Goal: Information Seeking & Learning: Learn about a topic

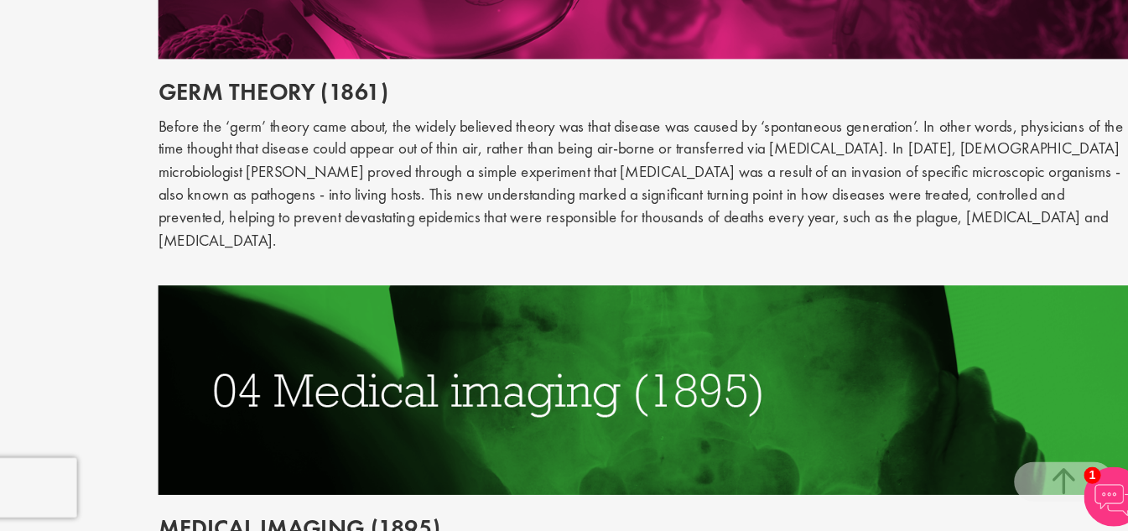
scroll to position [1878, 0]
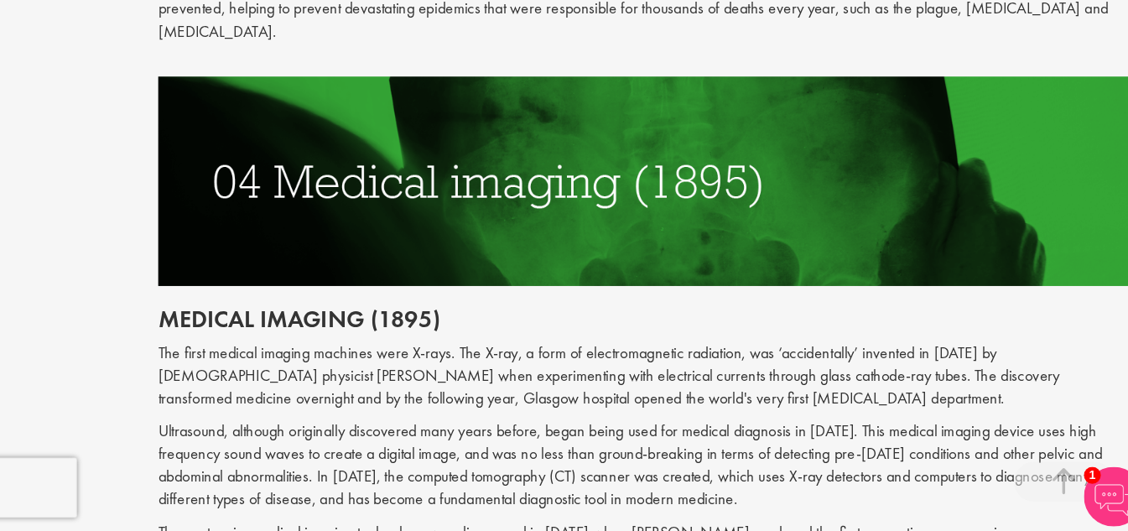
click at [678, 221] on img at bounding box center [704, 237] width 821 height 176
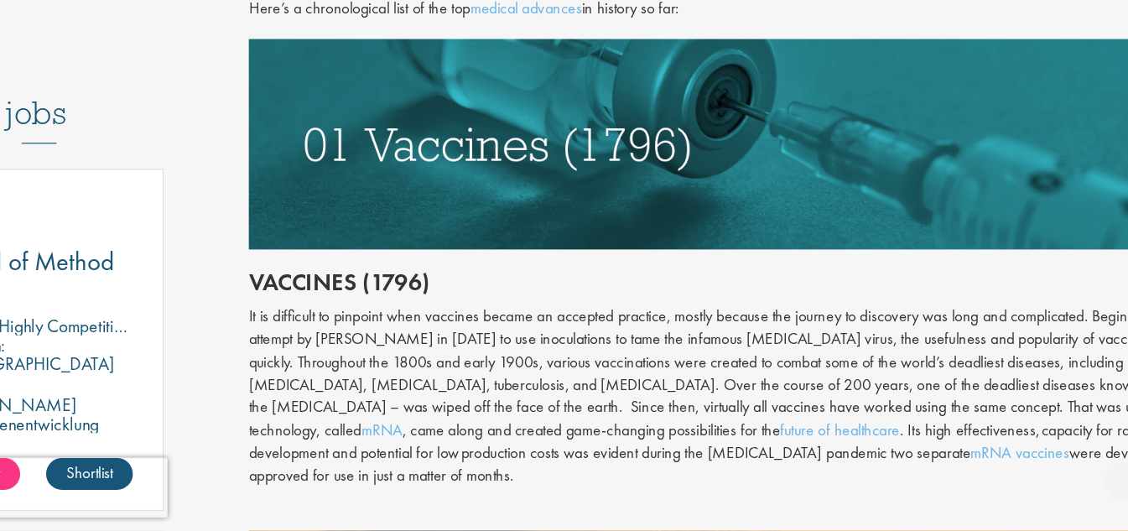
scroll to position [797, 0]
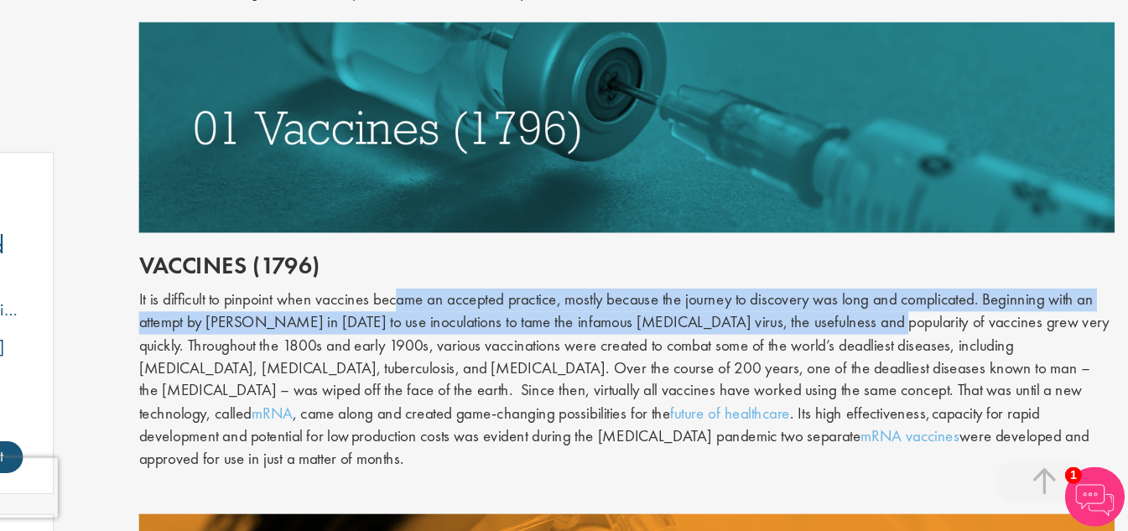
drag, startPoint x: 514, startPoint y: 340, endPoint x: 912, endPoint y: 347, distance: 397.7
click at [912, 347] on div "It is difficult to pinpoint when vaccines became an accepted practice, mostly b…" at bounding box center [704, 403] width 821 height 154
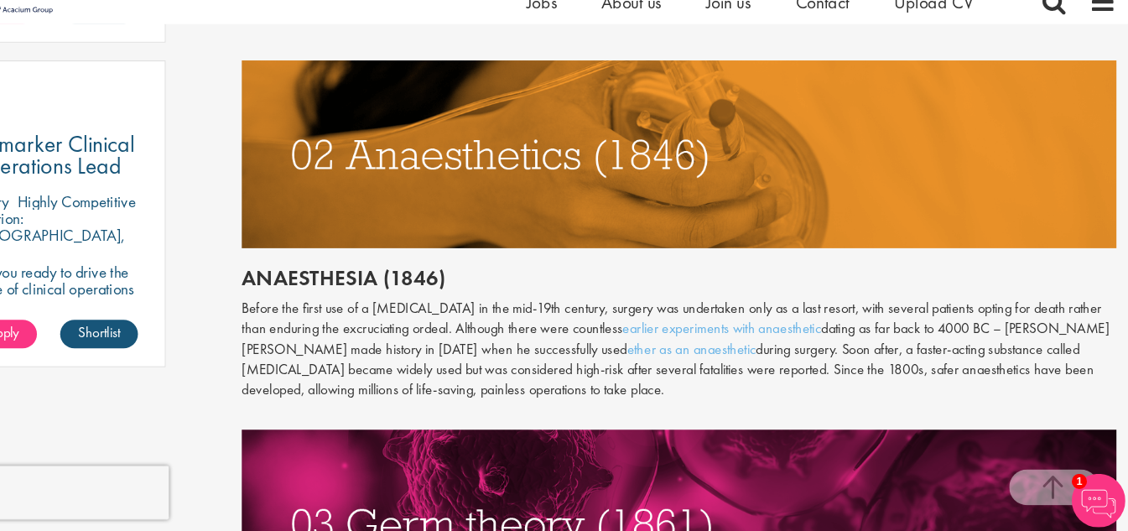
scroll to position [1745, 0]
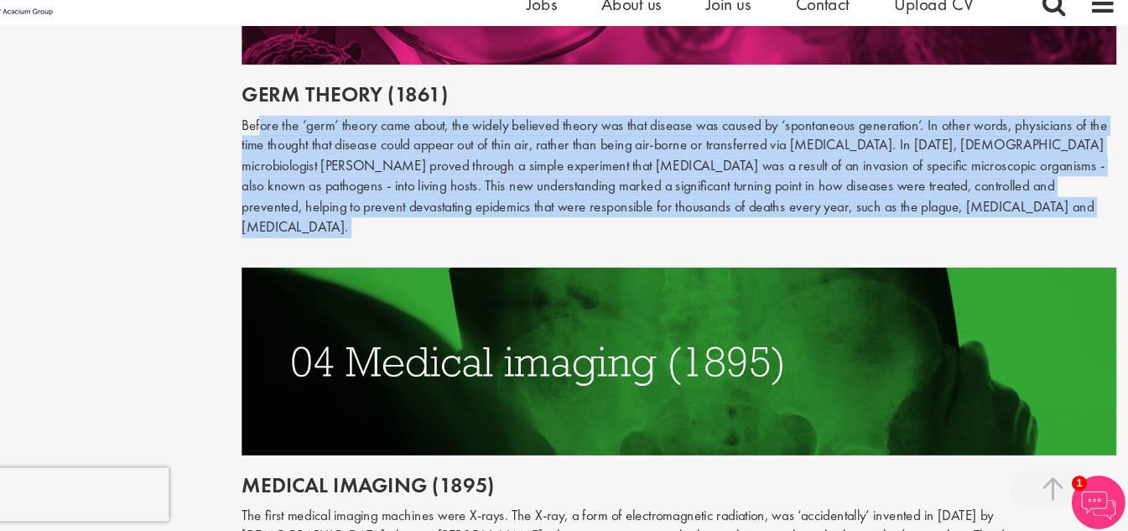
drag, startPoint x: 311, startPoint y: 132, endPoint x: 1008, endPoint y: 221, distance: 702.1
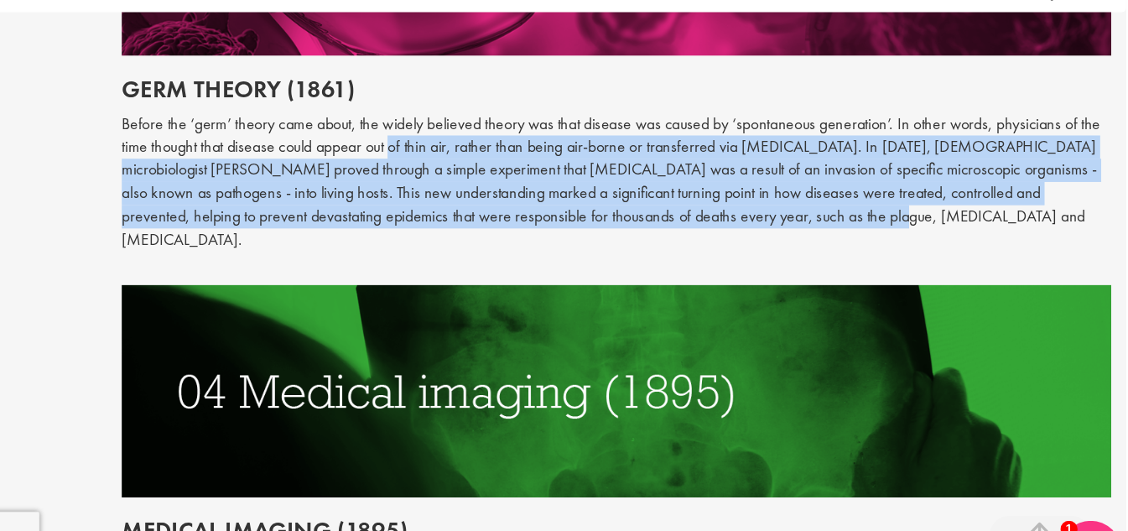
drag, startPoint x: 438, startPoint y: 155, endPoint x: 815, endPoint y: 207, distance: 380.3
click at [815, 207] on p "Before the ‘germ’ theory came about, the widely believed theory was that diseas…" at bounding box center [704, 195] width 821 height 115
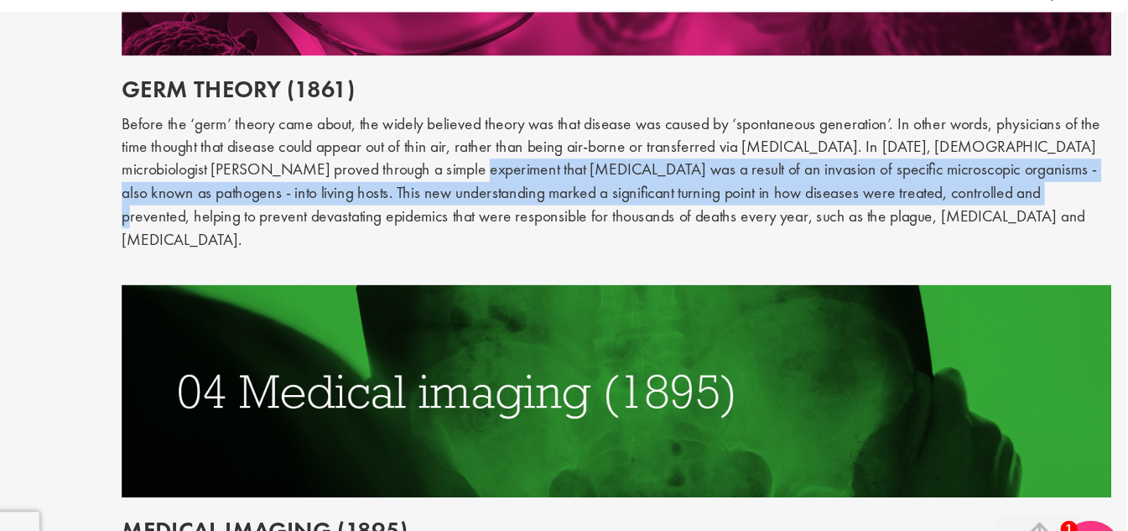
drag, startPoint x: 512, startPoint y: 167, endPoint x: 941, endPoint y: 192, distance: 430.3
click at [941, 192] on p "Before the ‘germ’ theory came about, the widely believed theory was that diseas…" at bounding box center [704, 195] width 821 height 115
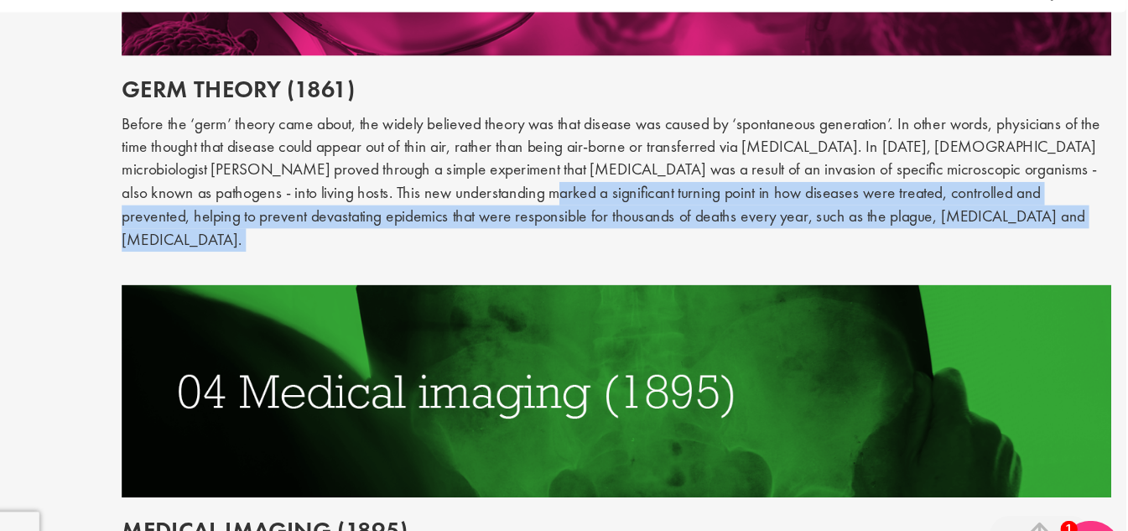
drag, startPoint x: 534, startPoint y: 186, endPoint x: 957, endPoint y: 219, distance: 424.1
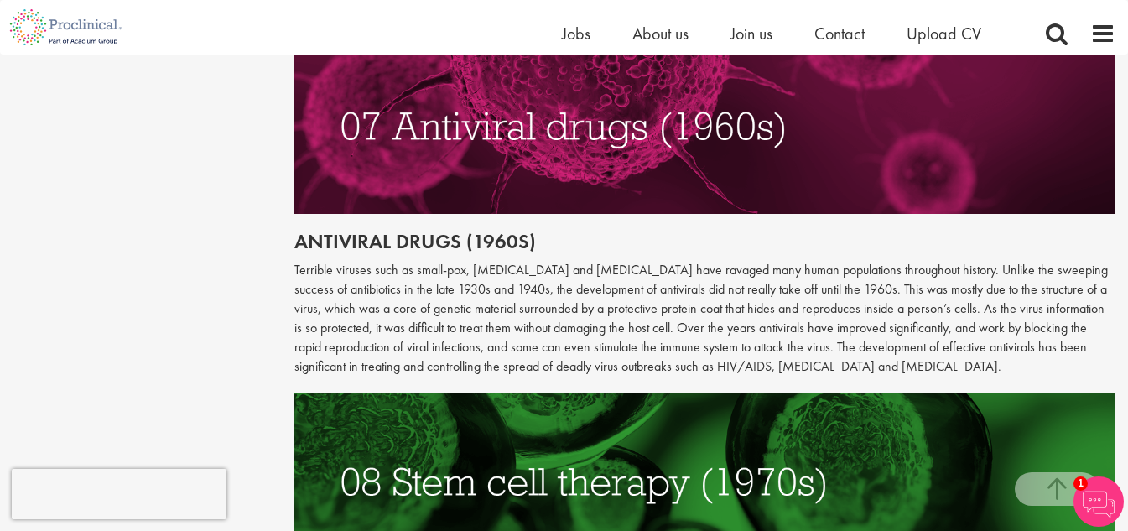
click at [574, 261] on p "Terrible viruses such as small-pox, [MEDICAL_DATA] and [MEDICAL_DATA] have rava…" at bounding box center [704, 318] width 821 height 115
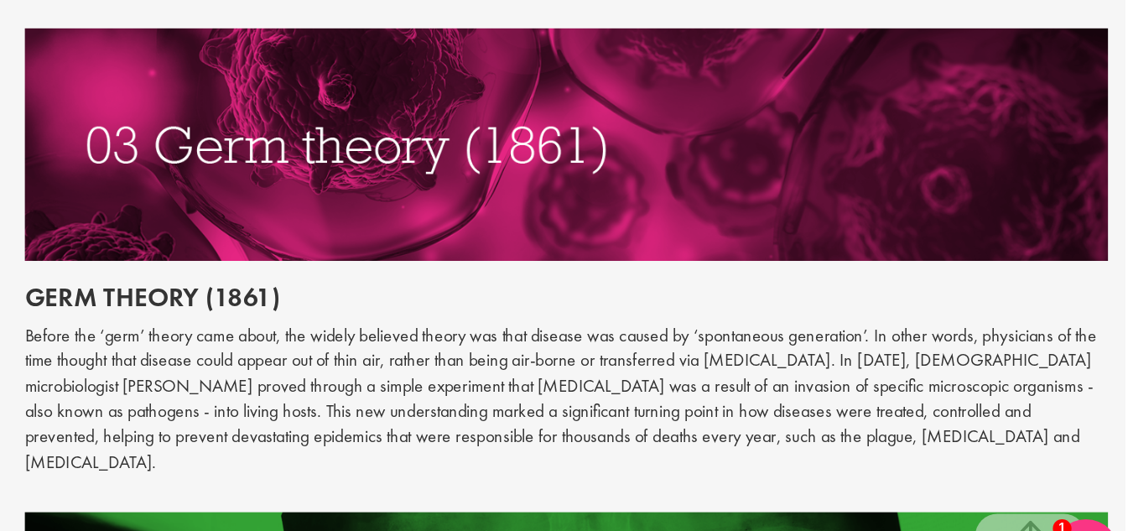
scroll to position [1555, 0]
